Goal: Transaction & Acquisition: Purchase product/service

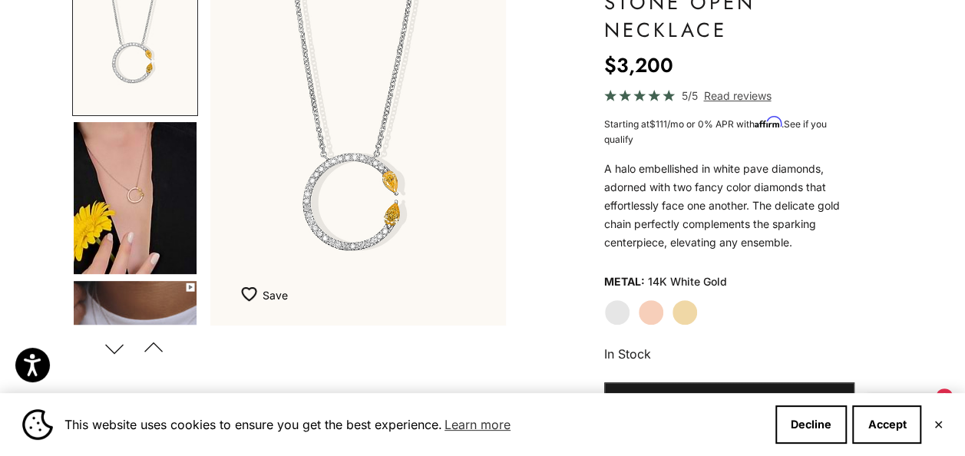
scroll to position [230, 0]
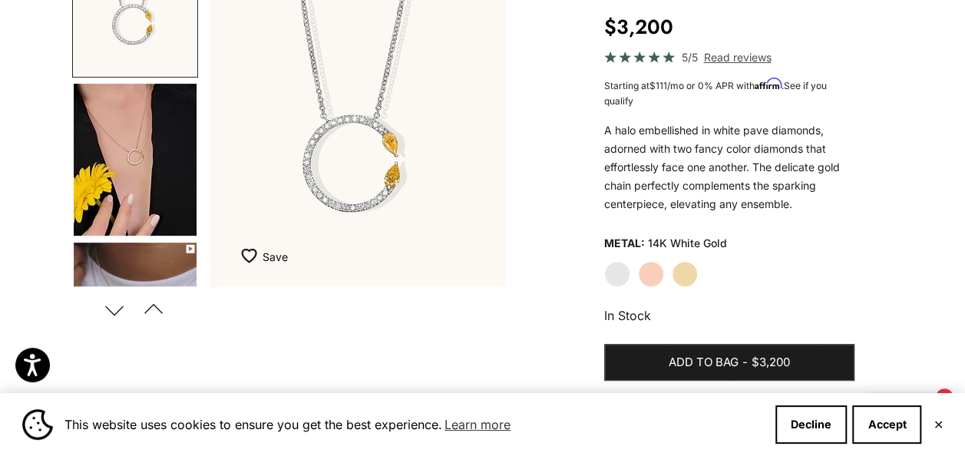
click at [653, 269] on label "Rose Gold" at bounding box center [651, 274] width 26 height 26
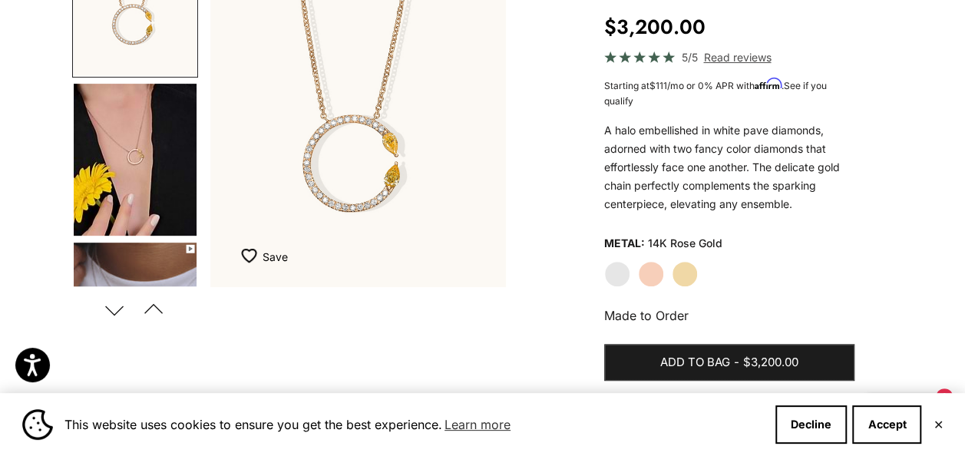
click at [684, 277] on label "Yellow Gold" at bounding box center [685, 274] width 26 height 26
click at [650, 277] on label "Rose Gold" at bounding box center [651, 274] width 26 height 26
click at [616, 274] on label "White Gold" at bounding box center [617, 274] width 26 height 26
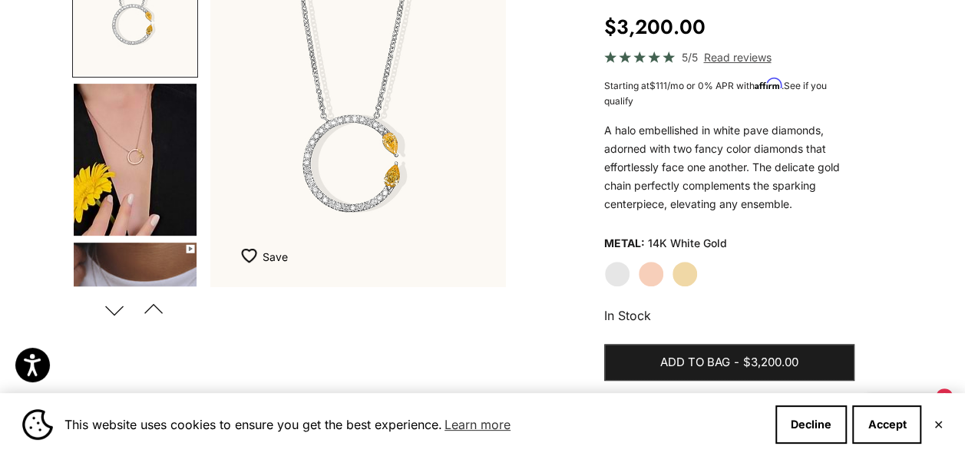
click at [679, 268] on label "Yellow Gold" at bounding box center [685, 274] width 26 height 26
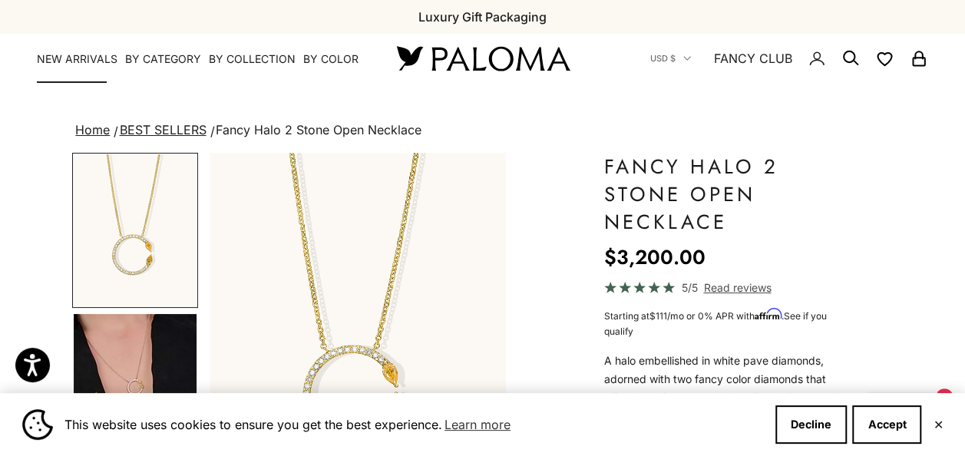
click at [84, 57] on link "NEW ARRIVALS" at bounding box center [77, 58] width 81 height 15
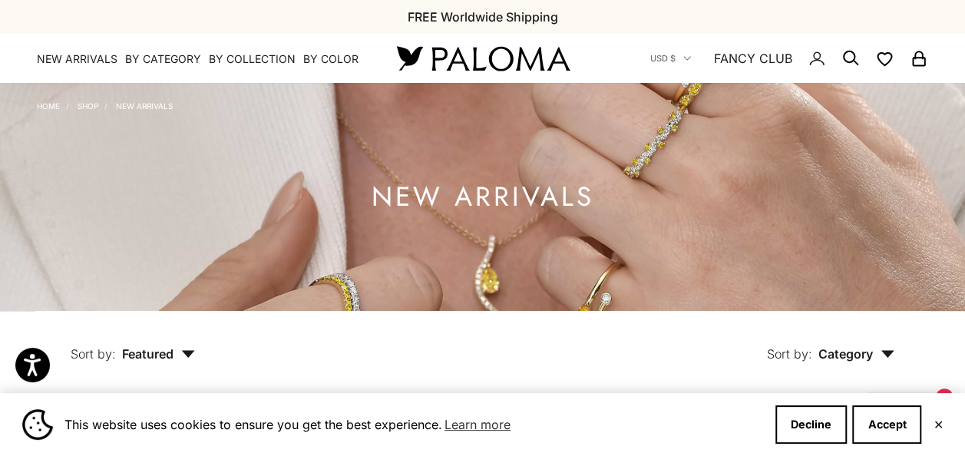
click at [50, 109] on link "Home" at bounding box center [48, 105] width 23 height 9
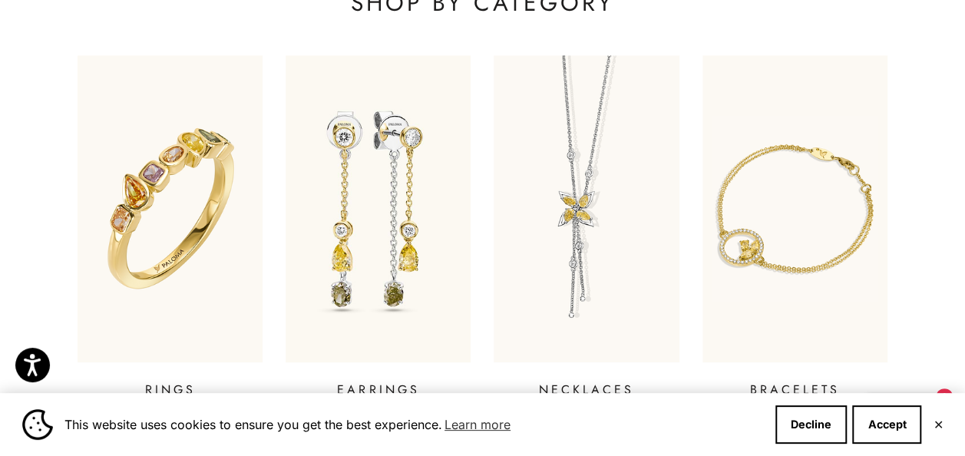
scroll to position [614, 0]
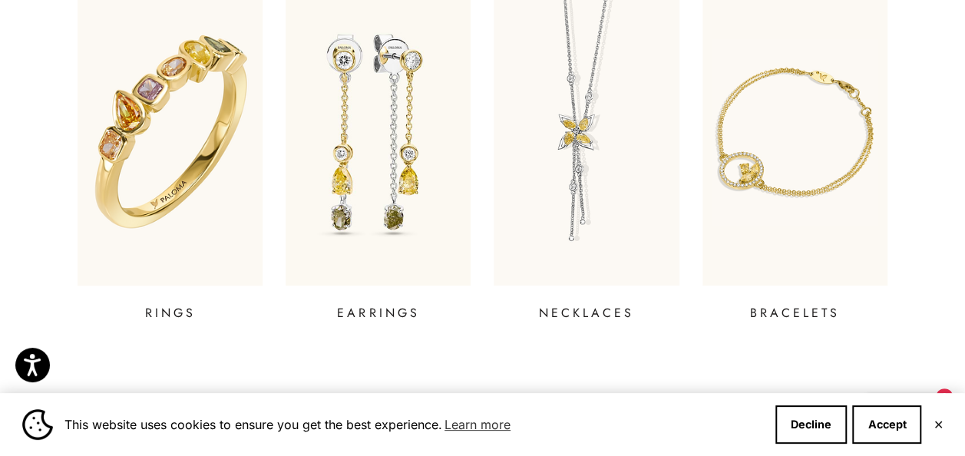
click at [137, 134] on img at bounding box center [170, 132] width 222 height 369
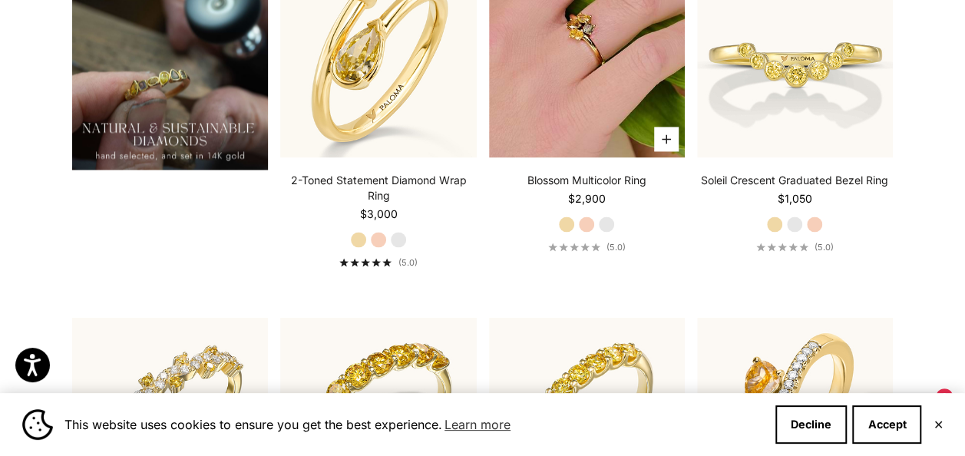
scroll to position [1152, 0]
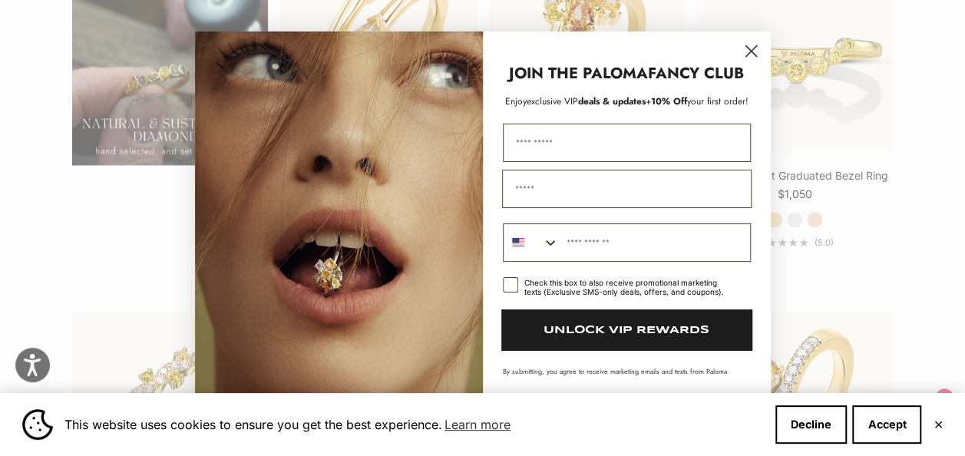
click at [749, 45] on circle "Close dialog" at bounding box center [750, 50] width 25 height 25
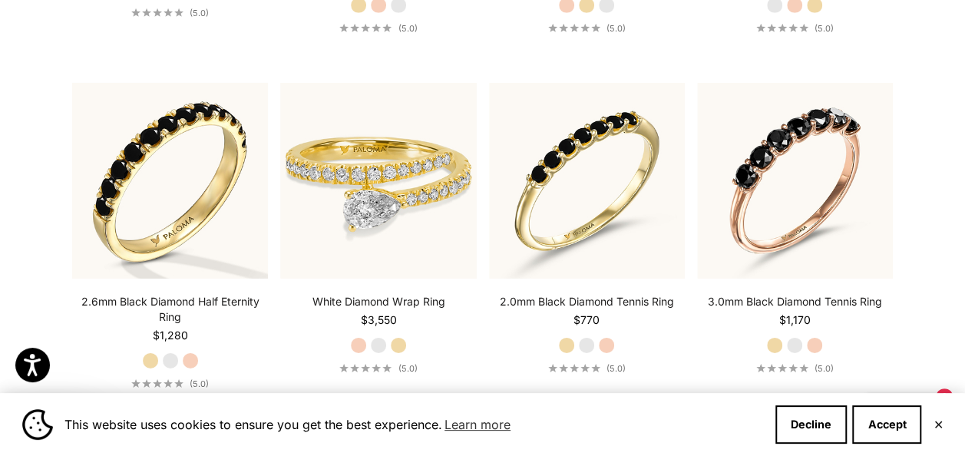
scroll to position [5318, 0]
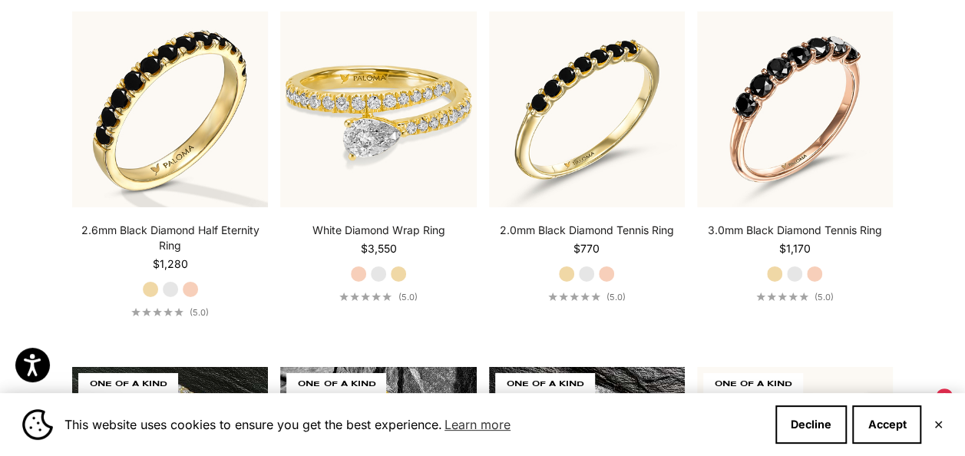
drag, startPoint x: 962, startPoint y: 329, endPoint x: 972, endPoint y: 347, distance: 21.0
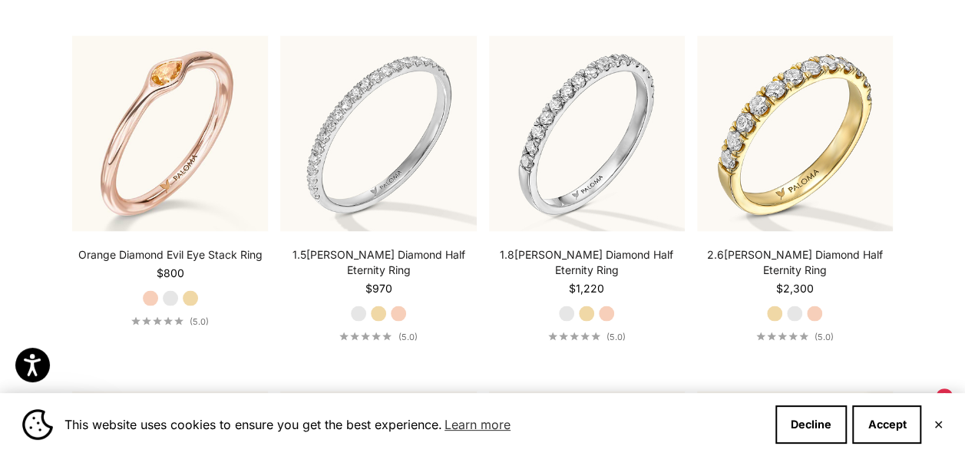
scroll to position [4181, 0]
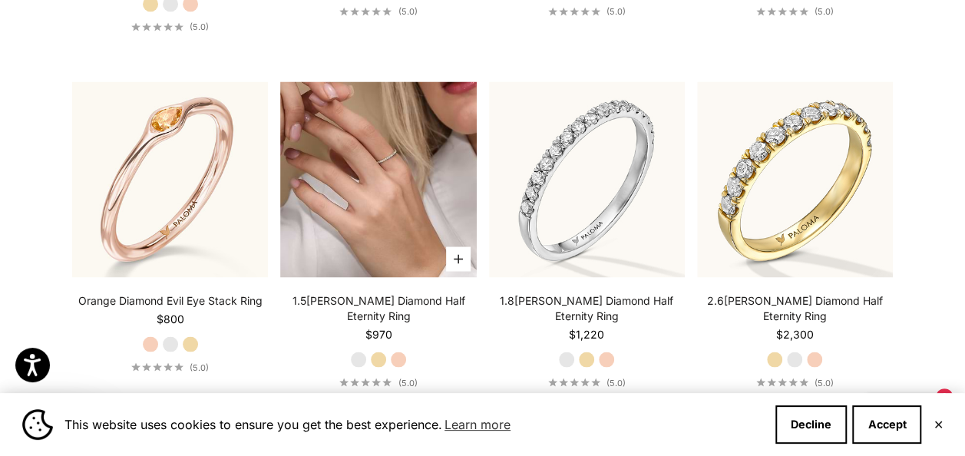
click at [401, 166] on img at bounding box center [378, 179] width 196 height 196
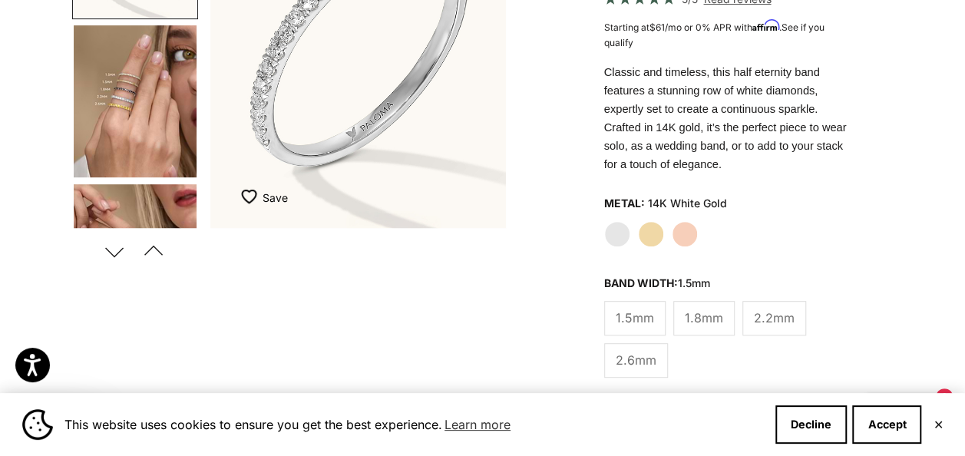
scroll to position [230, 0]
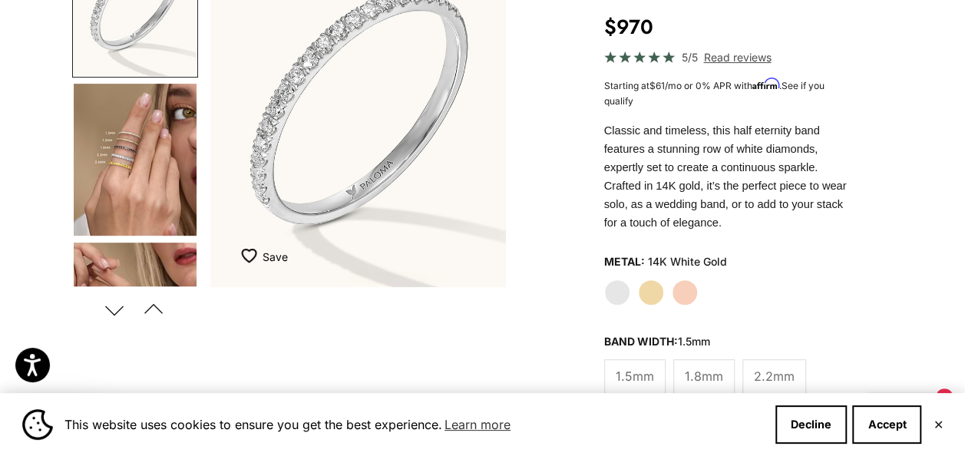
click at [149, 174] on img "Go to item 4" at bounding box center [135, 160] width 123 height 152
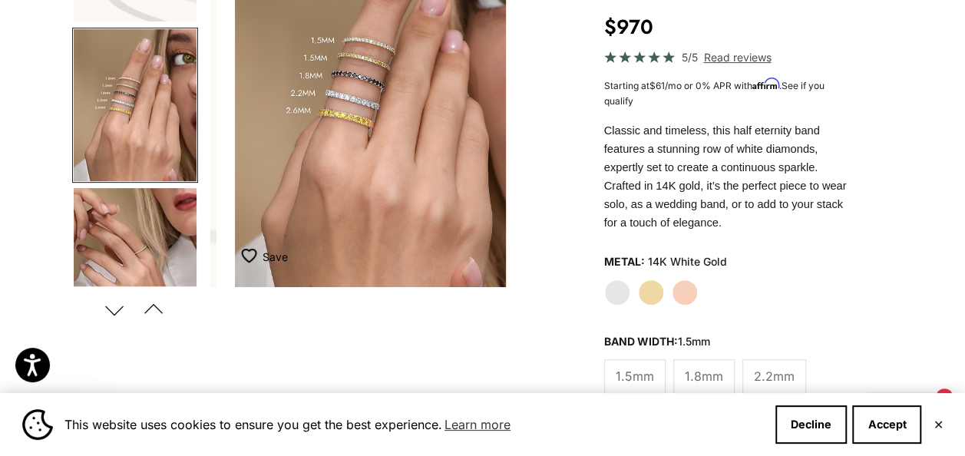
scroll to position [0, 313]
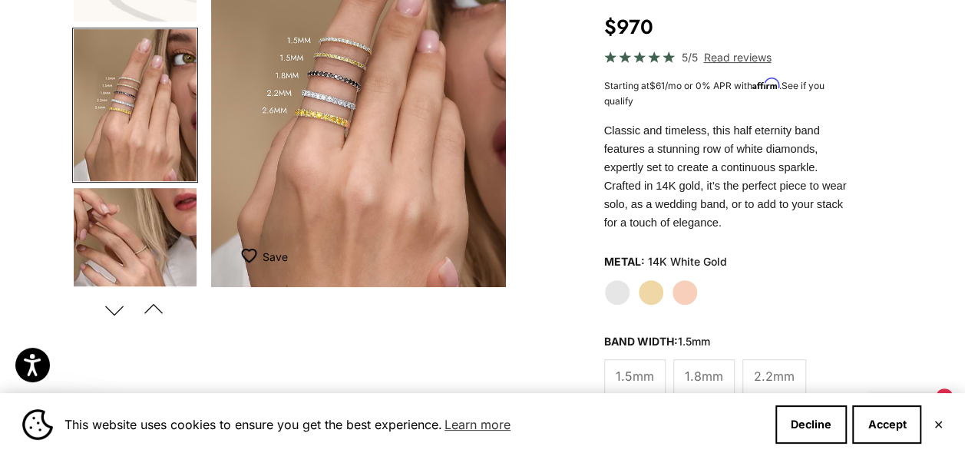
click at [614, 279] on label "White Gold" at bounding box center [617, 292] width 26 height 26
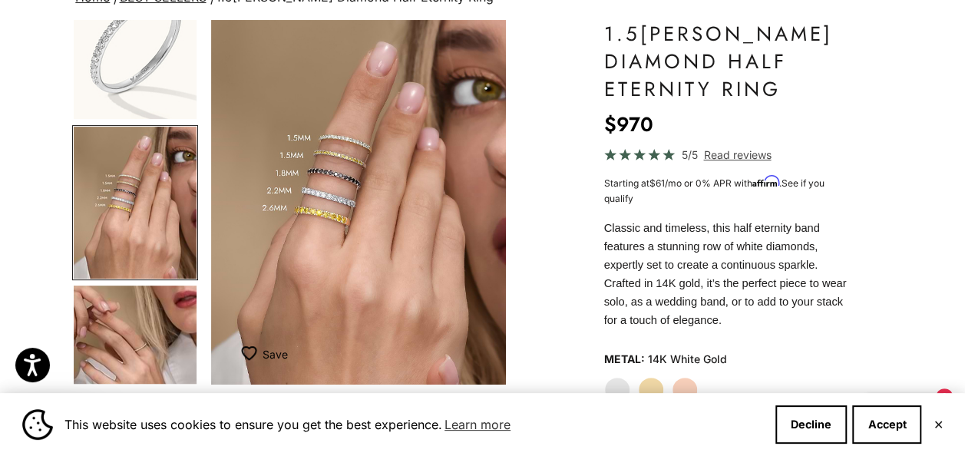
scroll to position [0, 0]
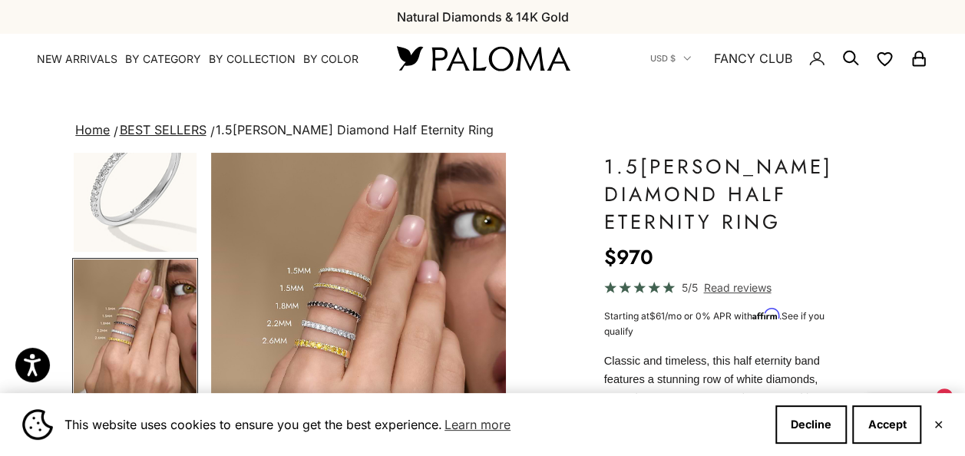
click at [90, 127] on link "Home" at bounding box center [92, 129] width 35 height 15
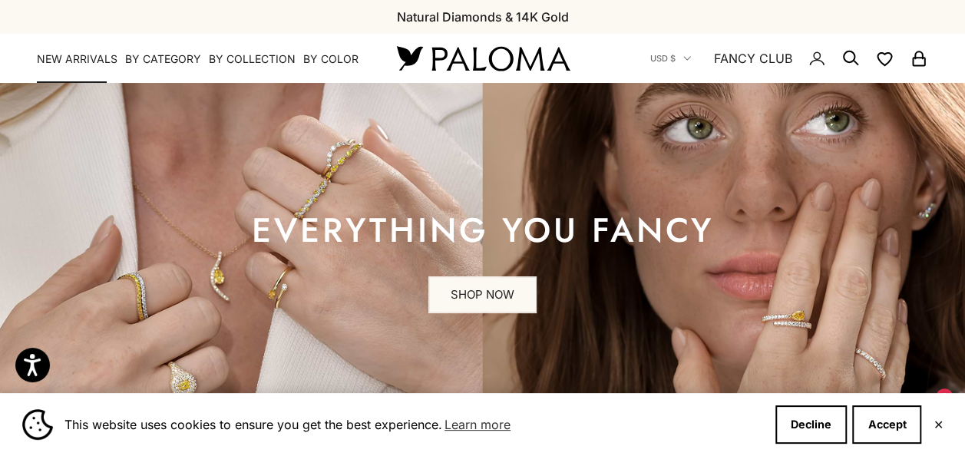
click at [81, 57] on link "NEW ARRIVALS" at bounding box center [77, 58] width 81 height 15
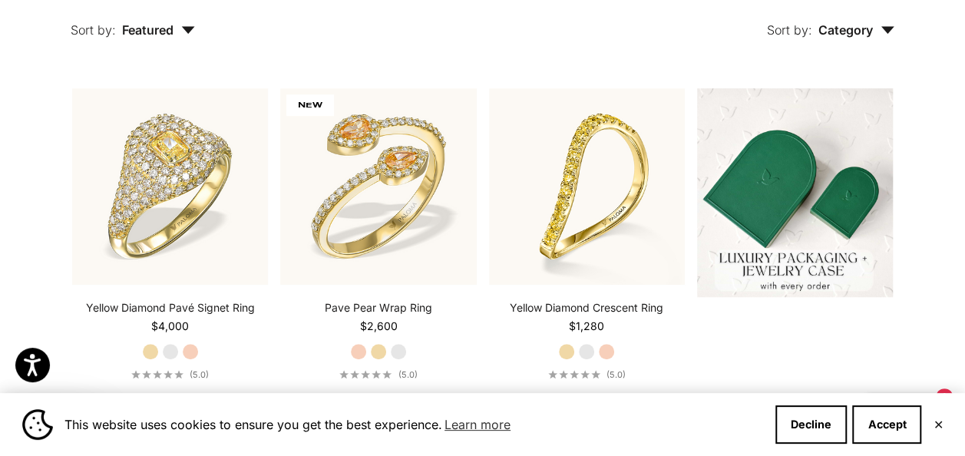
scroll to position [154, 0]
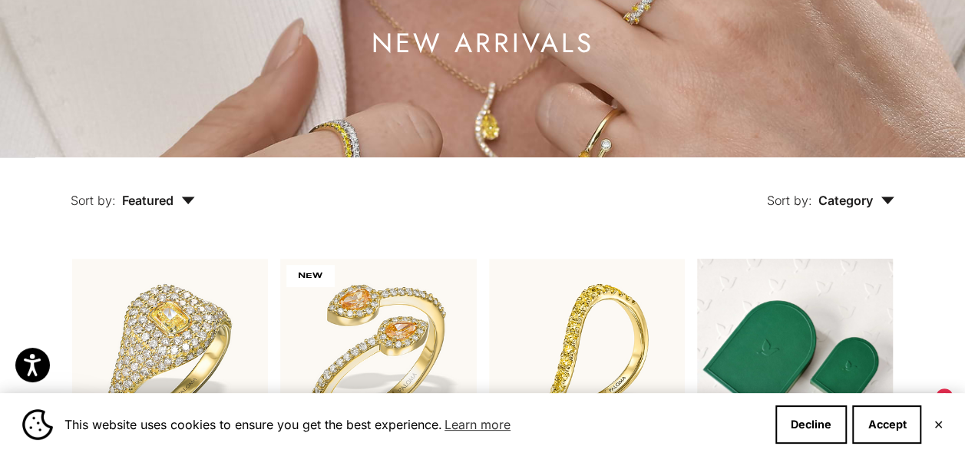
click at [188, 206] on span "Featured" at bounding box center [158, 200] width 73 height 15
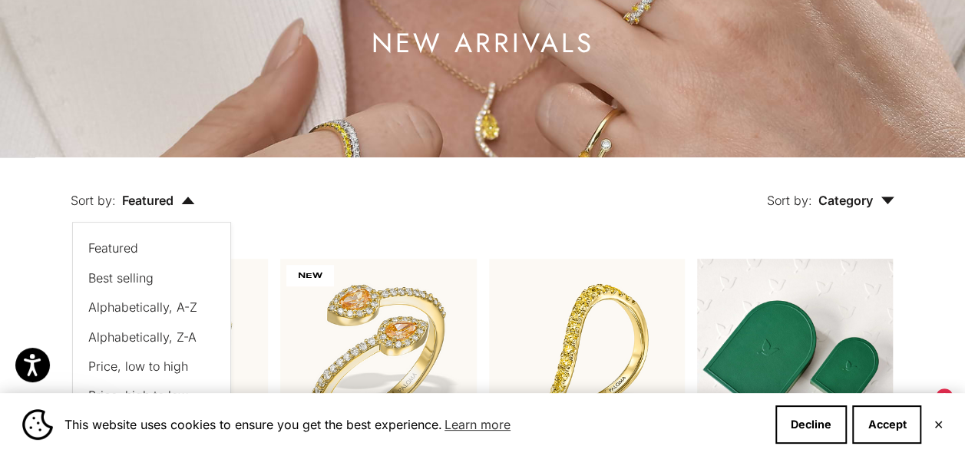
click at [188, 206] on span "Featured" at bounding box center [158, 200] width 73 height 15
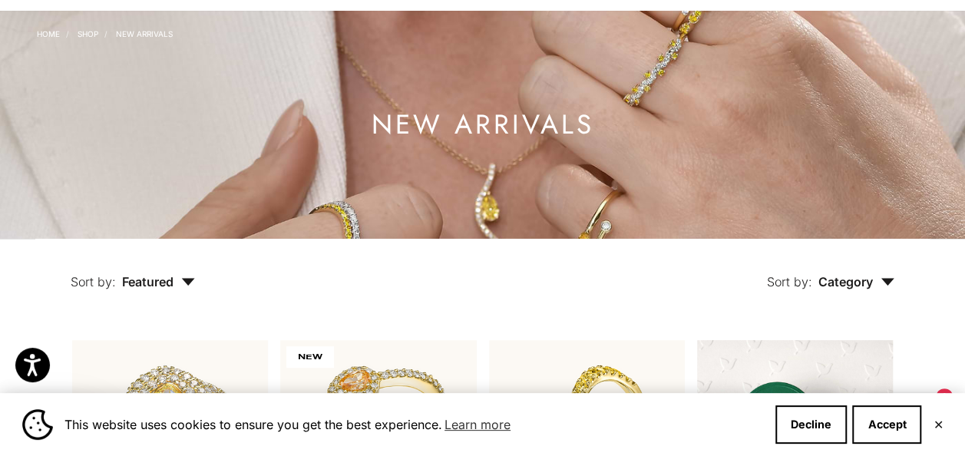
scroll to position [0, 0]
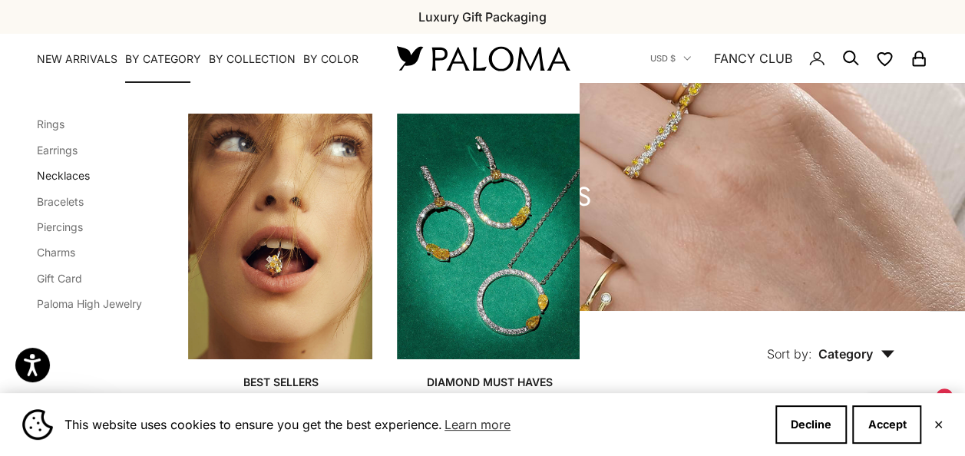
click at [60, 172] on link "Necklaces" at bounding box center [63, 175] width 53 height 13
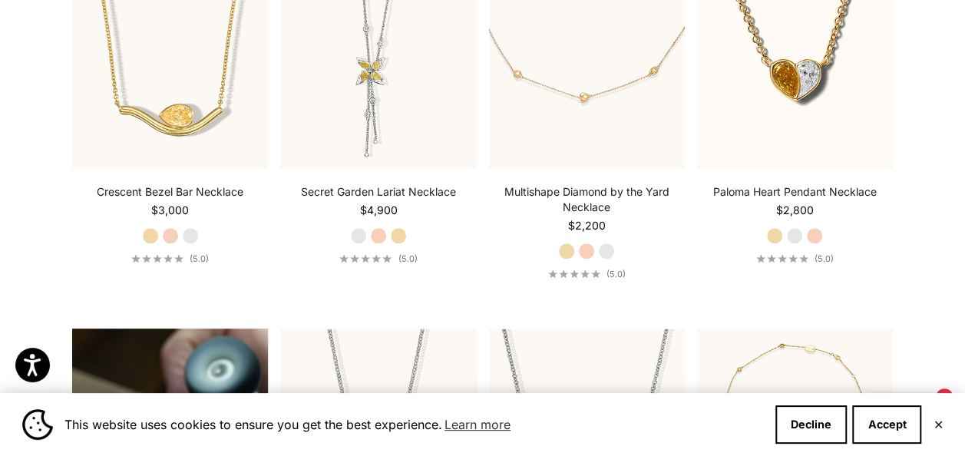
scroll to position [395, 0]
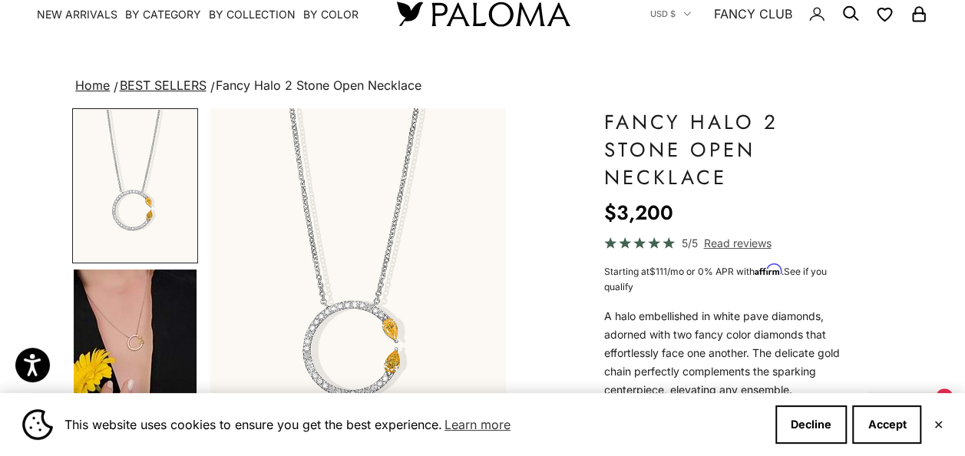
scroll to position [77, 0]
